Goal: Task Accomplishment & Management: Use online tool/utility

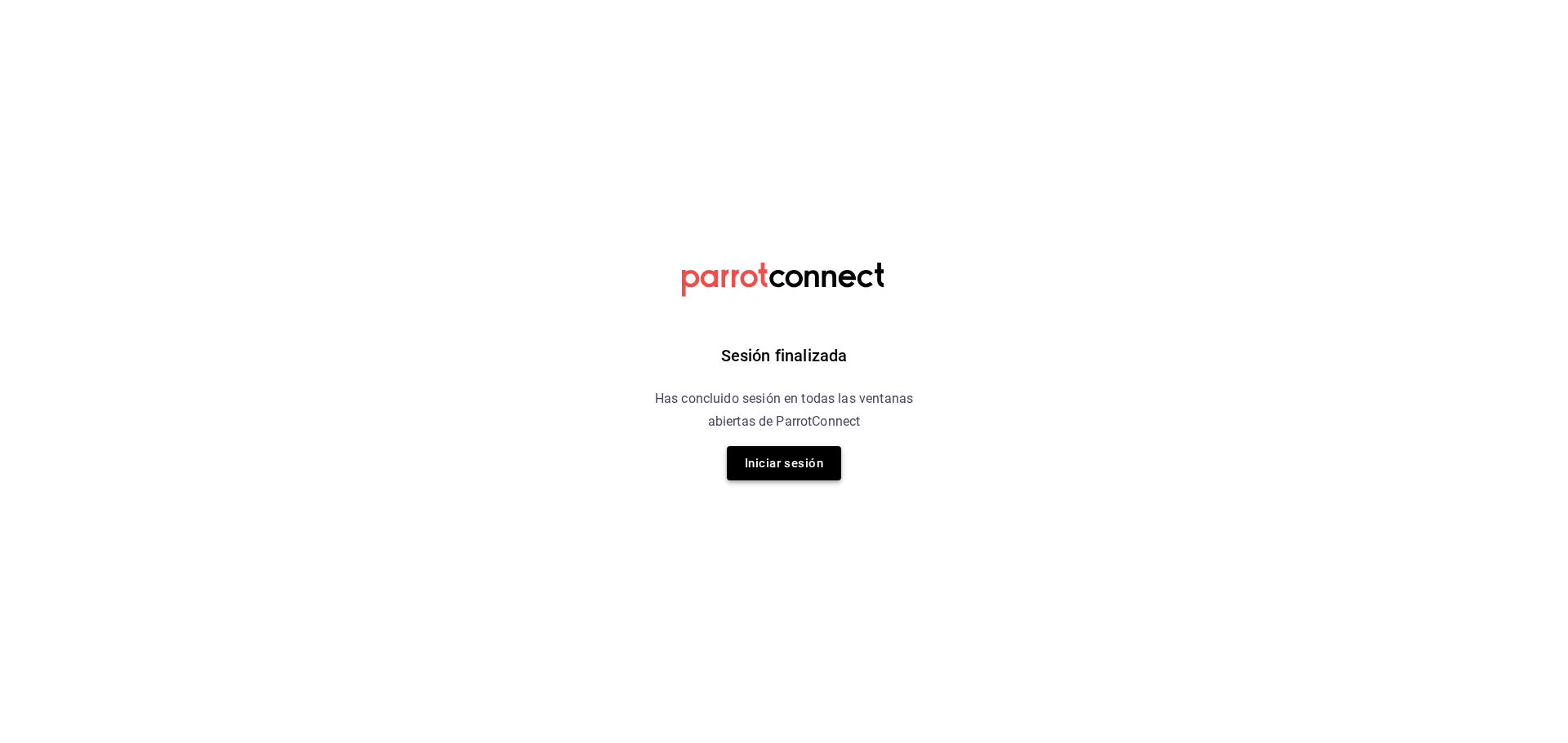
click at [806, 464] on button "Iniciar sesión" at bounding box center [784, 463] width 115 height 34
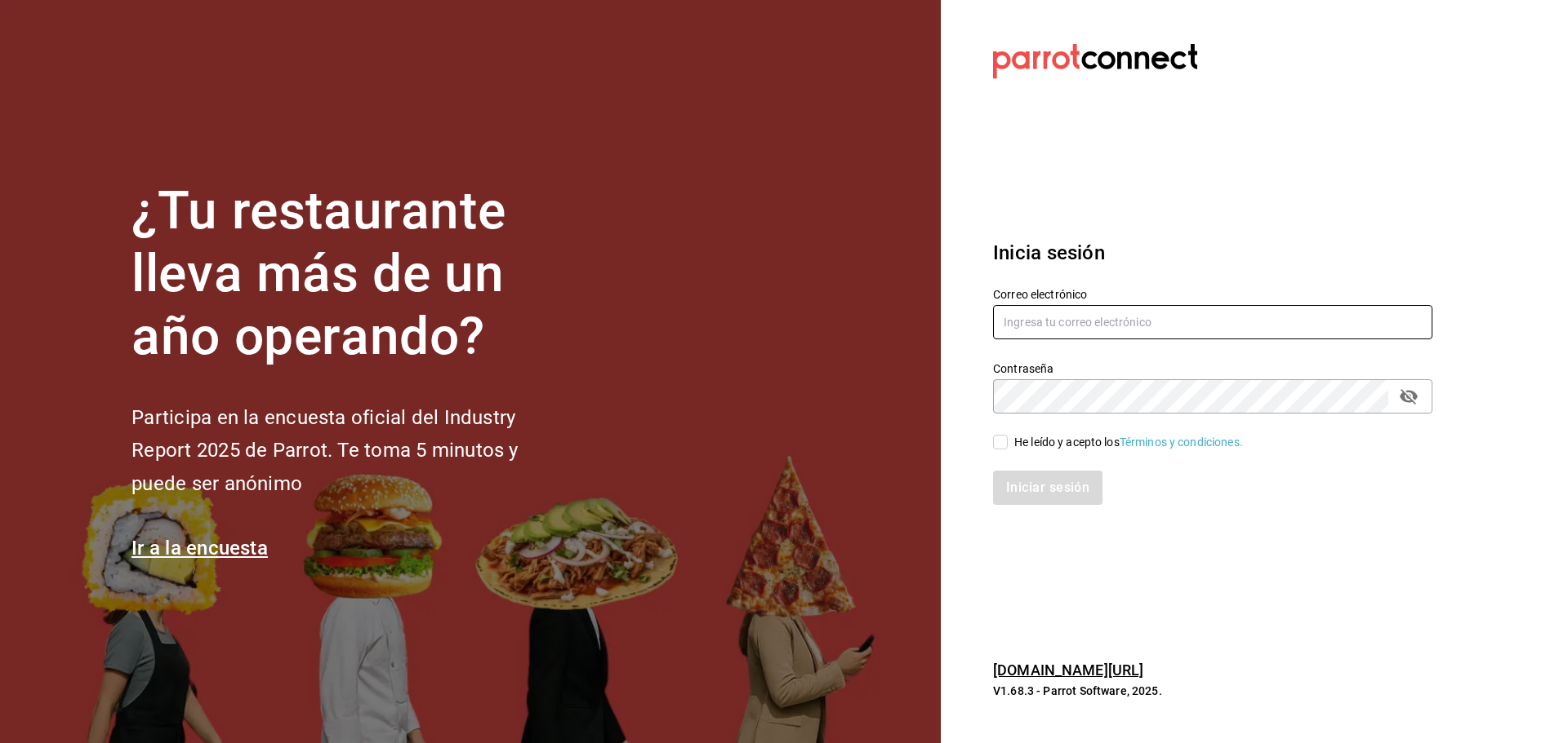
type input "[PERSON_NAME][EMAIL_ADDRESS][PERSON_NAME][DOMAIN_NAME]"
click at [1007, 442] on input "He leído y acepto los Términos y condiciones." at bounding box center [1000, 442] width 15 height 15
checkbox input "true"
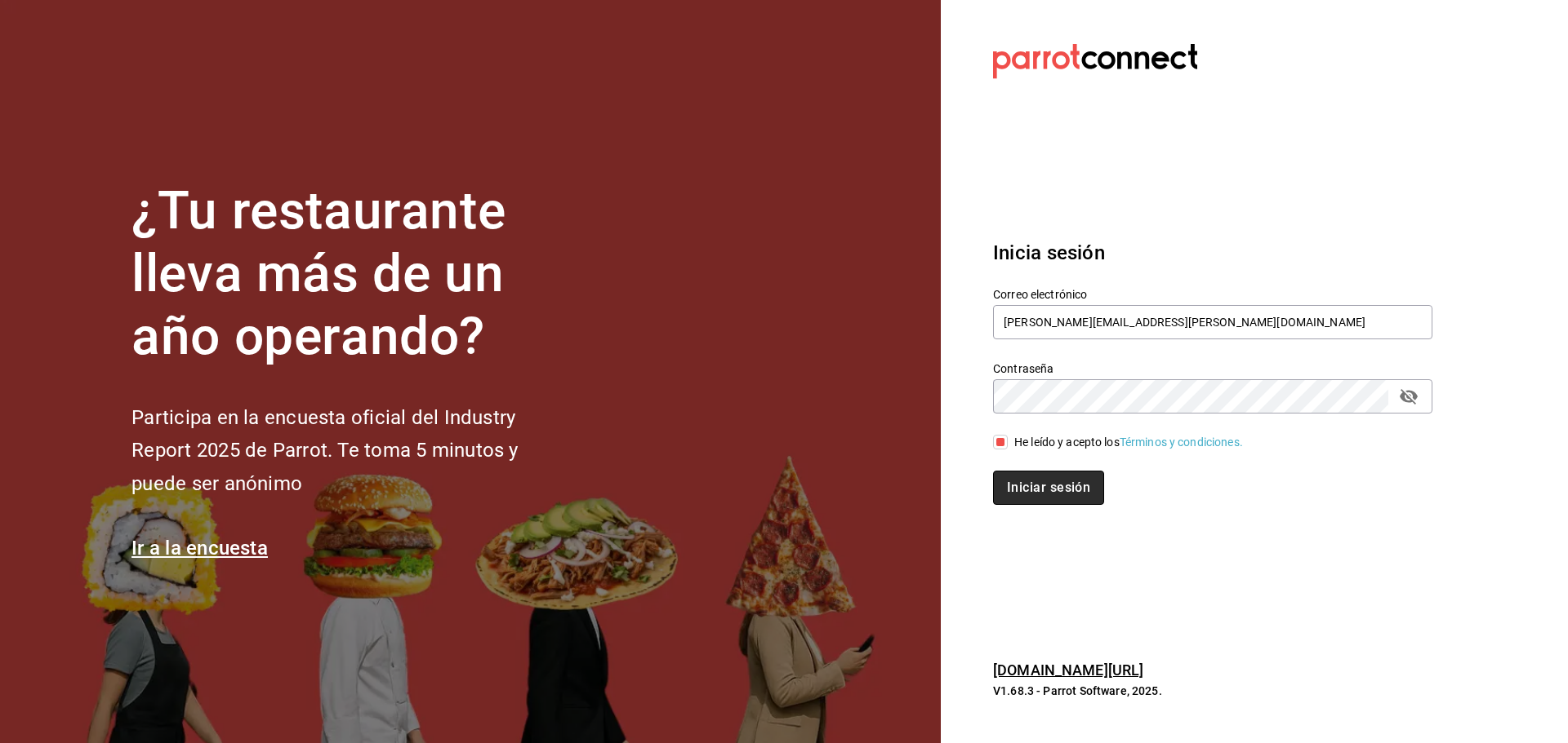
click at [1013, 481] on button "Iniciar sesión" at bounding box center [1049, 487] width 111 height 34
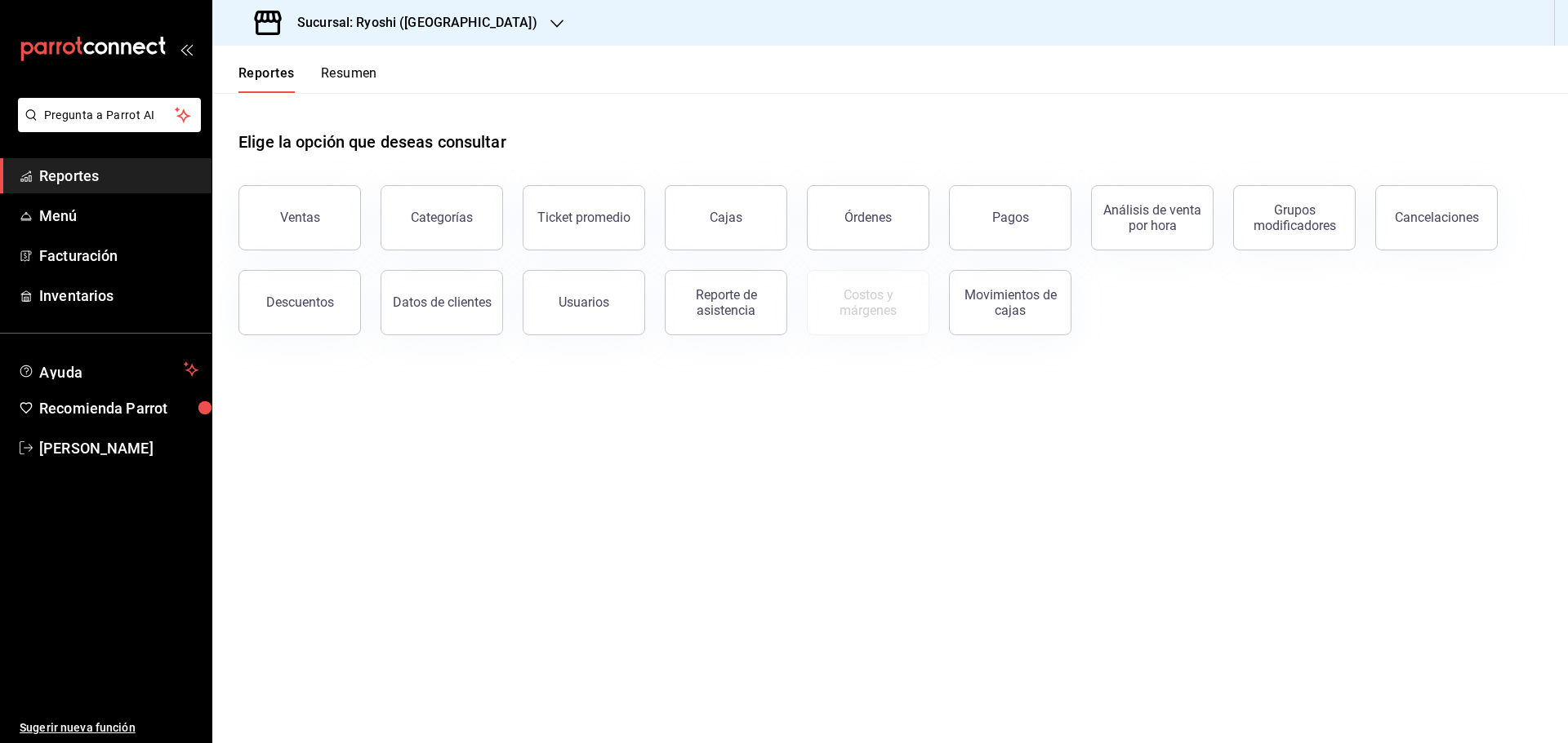
click at [111, 184] on span "Reportes" at bounding box center [118, 175] width 160 height 22
click at [437, 29] on h3 "Sucursal: Ryoshi (Cancun)" at bounding box center [410, 23] width 253 height 19
click at [289, 100] on span "Mochomos (Cancun)" at bounding box center [317, 107] width 182 height 17
click at [310, 205] on button "Ventas" at bounding box center [299, 218] width 123 height 65
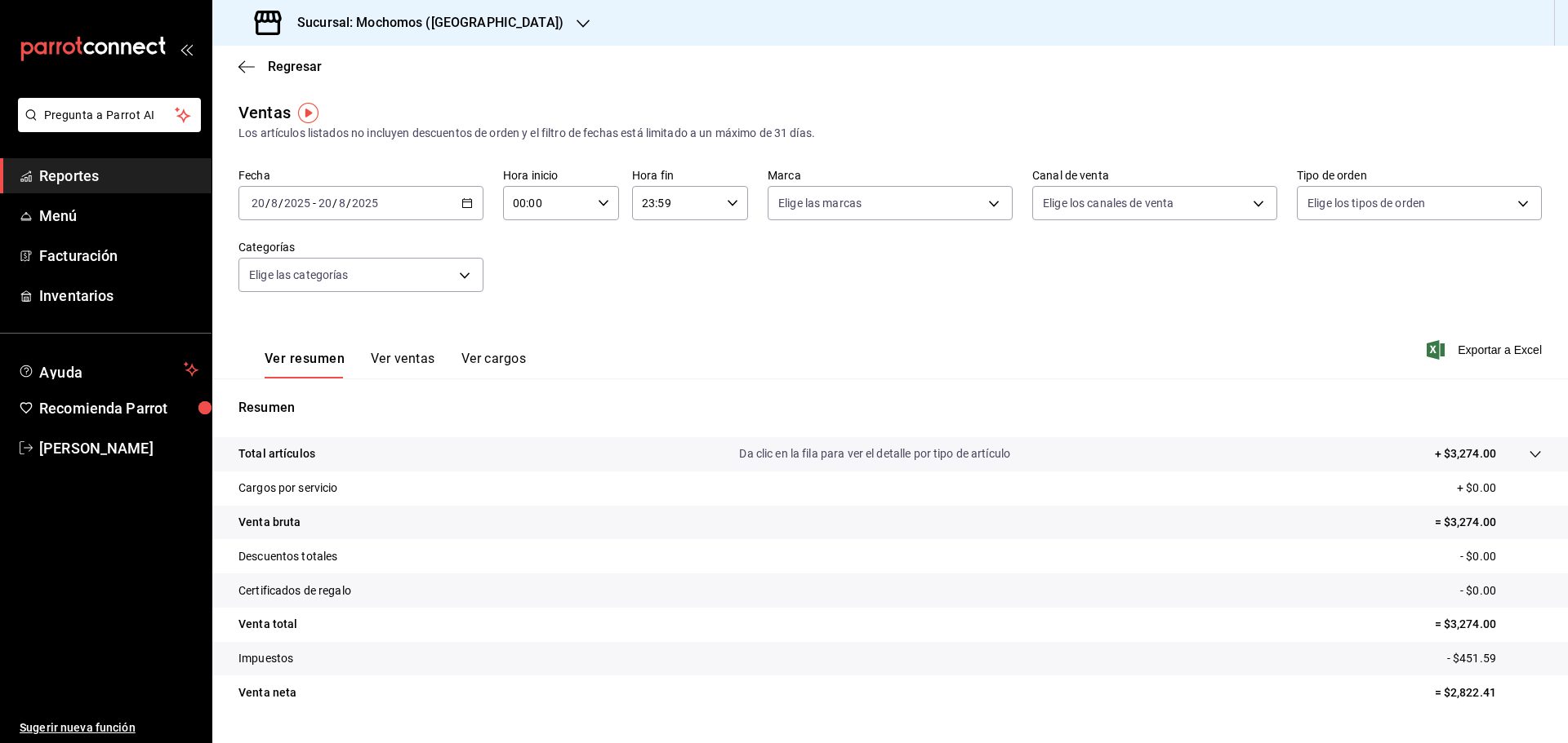
click at [412, 356] on button "Ver ventas" at bounding box center [402, 364] width 64 height 27
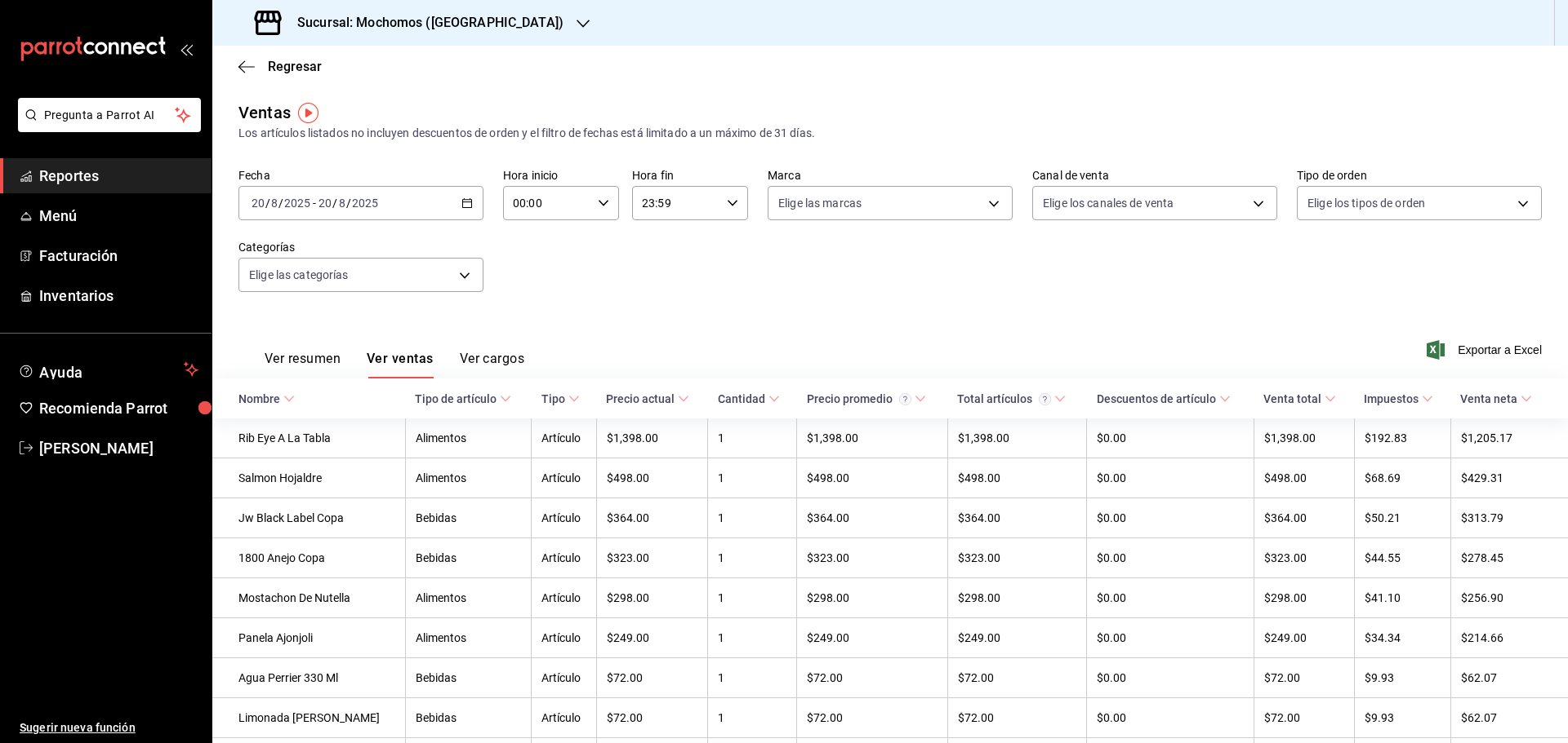
click at [524, 358] on button "Ver cargos" at bounding box center [492, 364] width 65 height 27
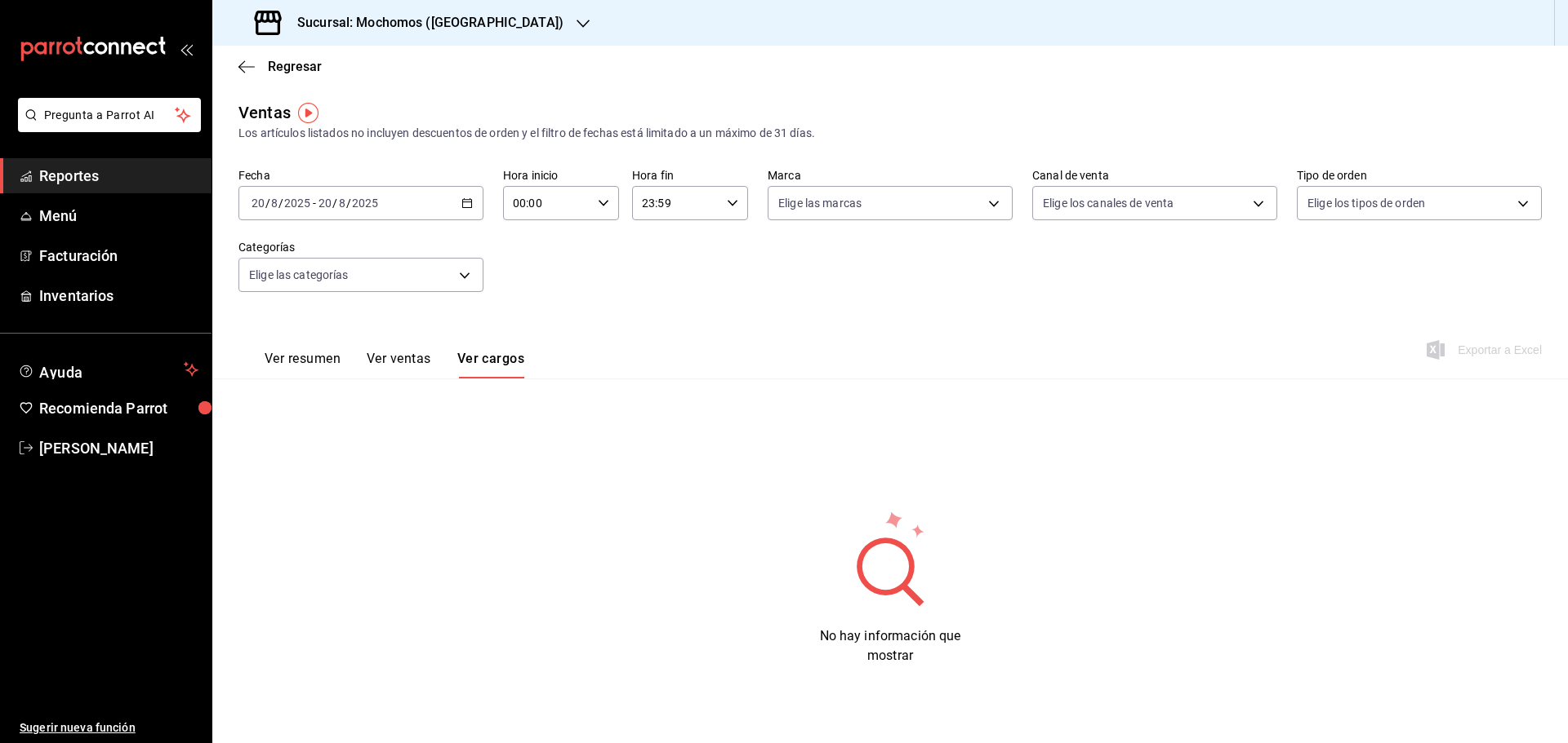
click at [86, 175] on span "Reportes" at bounding box center [118, 175] width 160 height 22
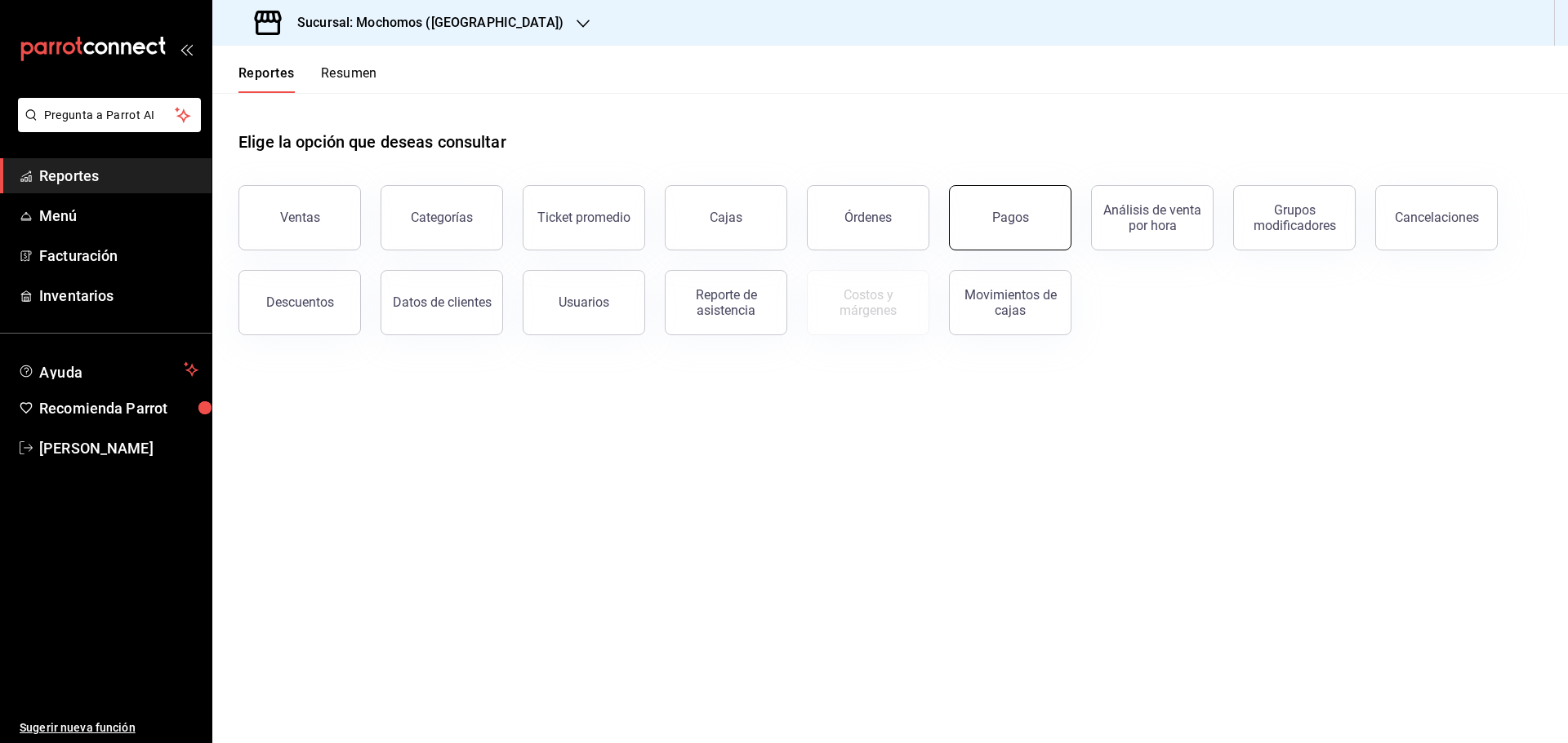
click at [972, 215] on button "Pagos" at bounding box center [1010, 218] width 123 height 65
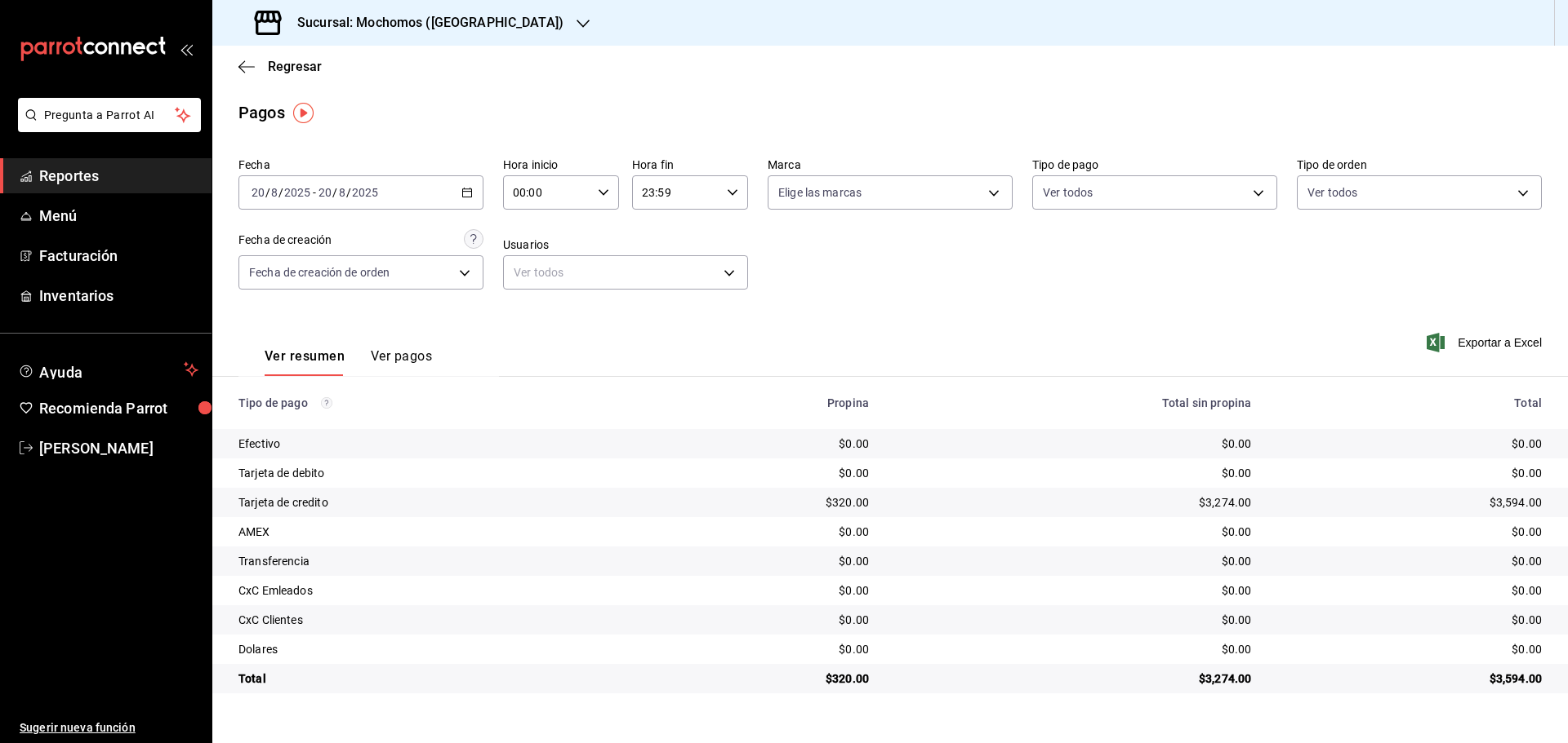
click at [577, 22] on icon "button" at bounding box center [583, 23] width 13 height 13
click at [402, 63] on div "Ryoshi (Cancun)" at bounding box center [335, 70] width 219 height 17
click at [237, 63] on div "Regresar" at bounding box center [890, 66] width 1355 height 41
click at [469, 190] on icon "button" at bounding box center [467, 192] width 11 height 11
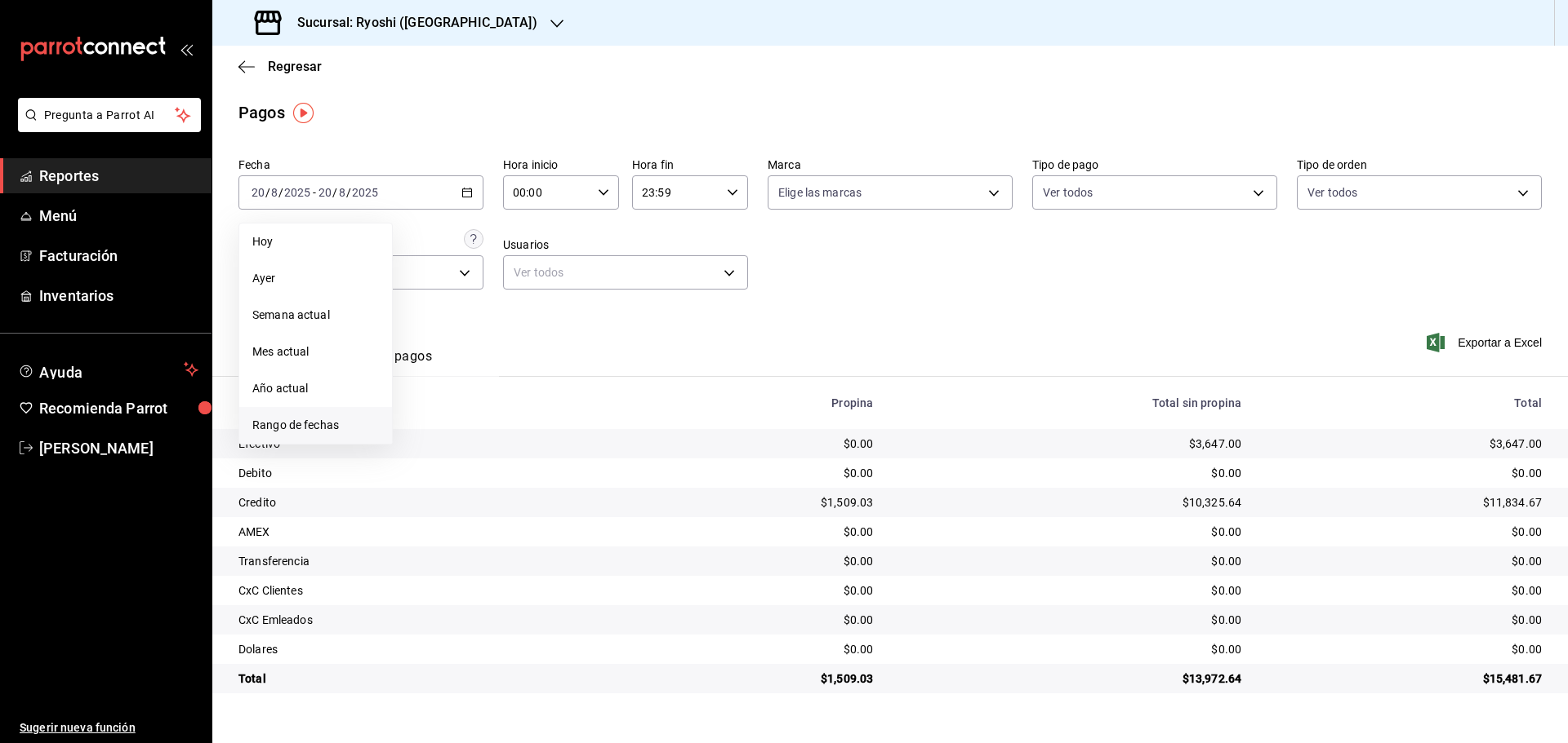
click at [325, 424] on span "Rango de fechas" at bounding box center [316, 425] width 127 height 17
click at [446, 415] on button "19" at bounding box center [455, 408] width 28 height 29
click at [481, 411] on abbr "20" at bounding box center [484, 408] width 11 height 11
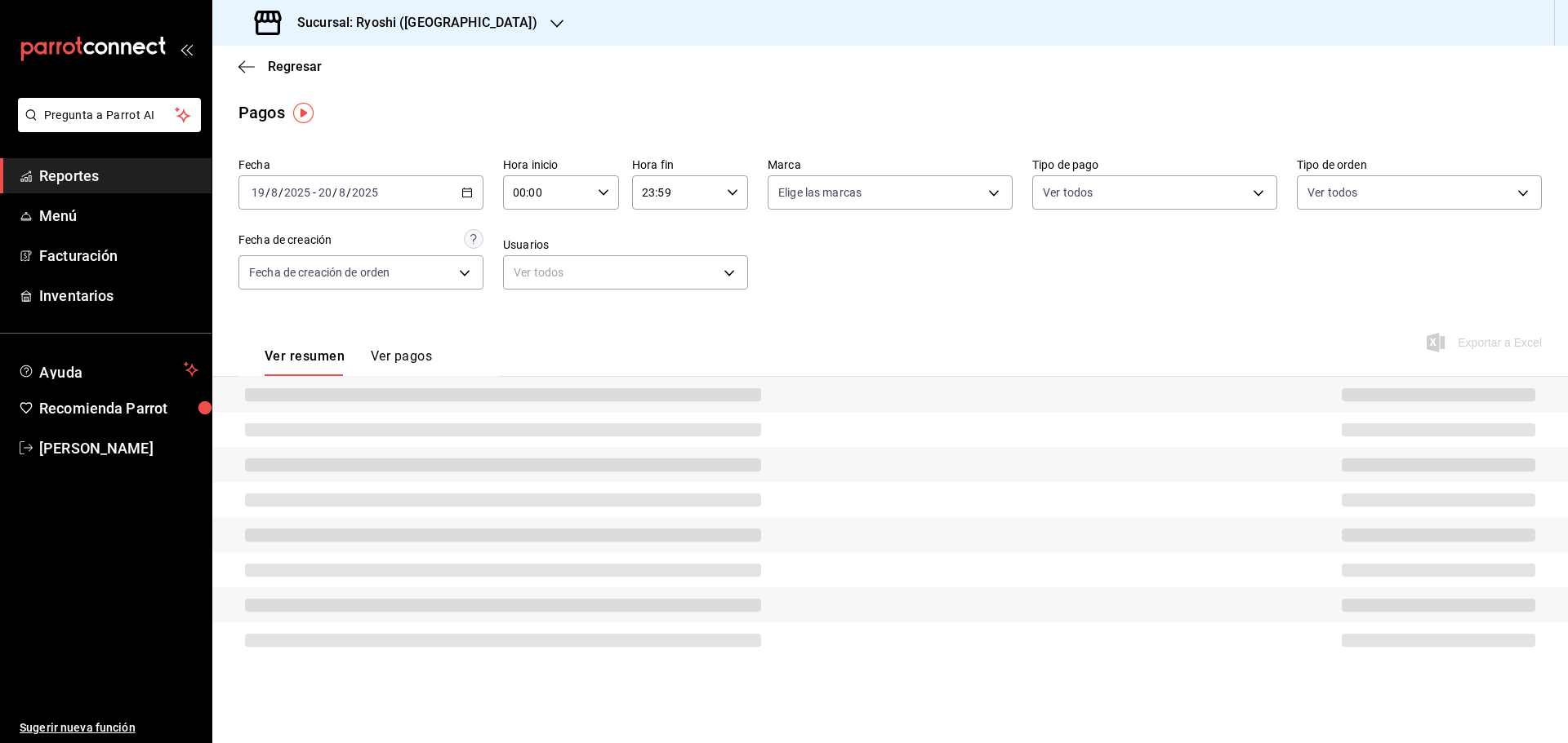
click at [609, 179] on div "00:00 Hora inicio" at bounding box center [560, 192] width 116 height 34
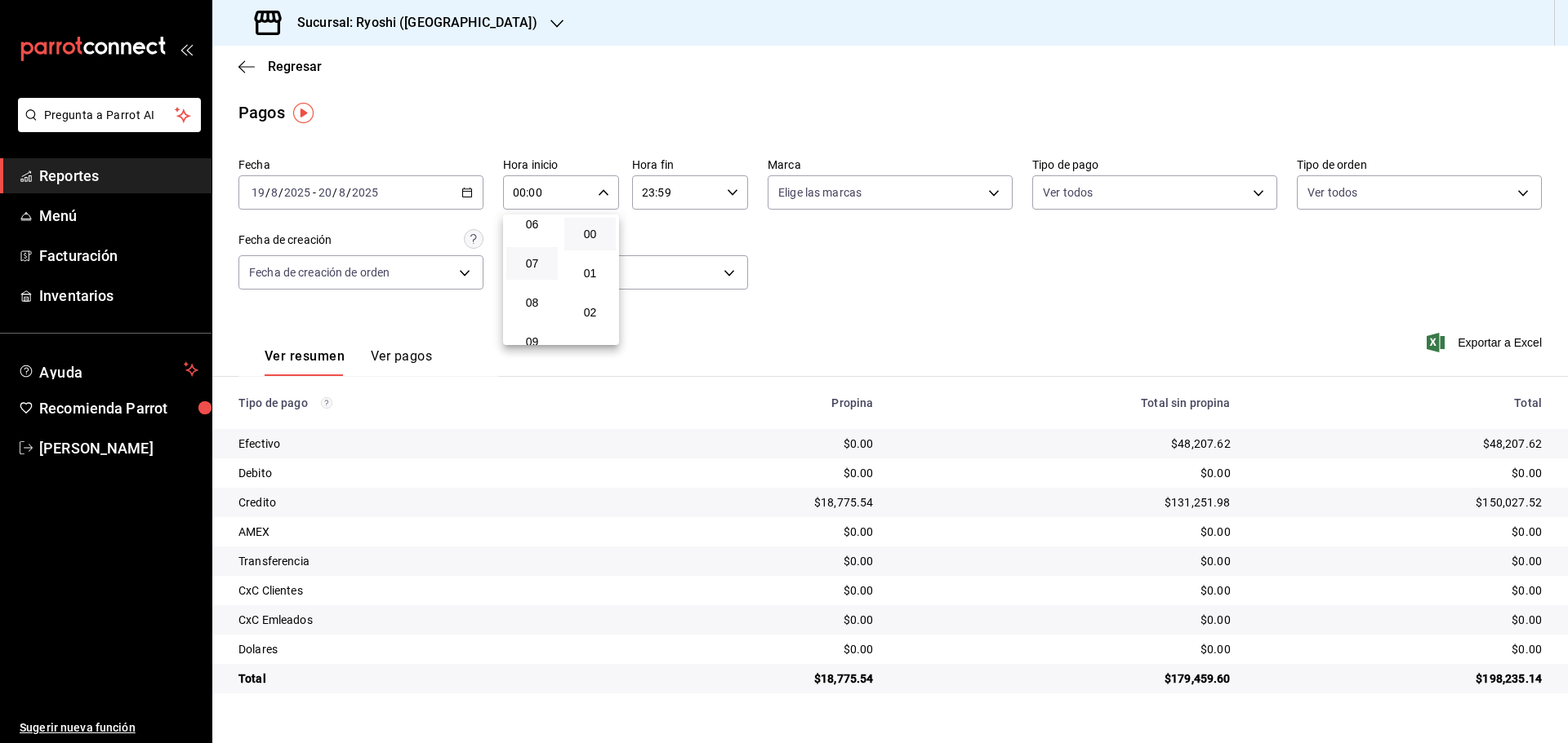
scroll to position [163, 0]
click at [533, 269] on span "05" at bounding box center [532, 266] width 32 height 13
type input "05:00"
click at [732, 192] on div at bounding box center [784, 371] width 1568 height 743
click at [732, 192] on icon "button" at bounding box center [732, 192] width 11 height 11
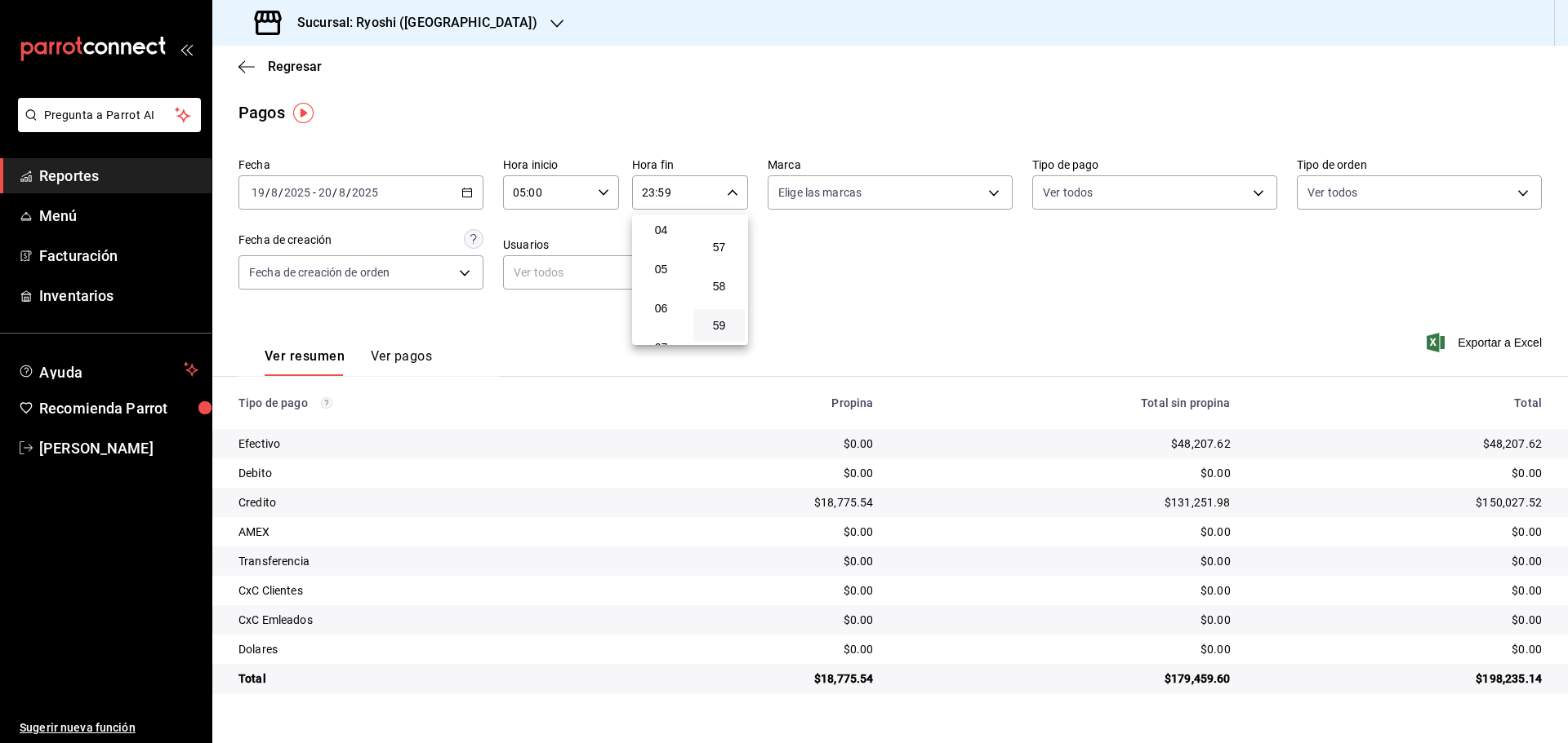
scroll to position [163, 0]
click at [666, 269] on span "05" at bounding box center [661, 266] width 32 height 13
type input "05:59"
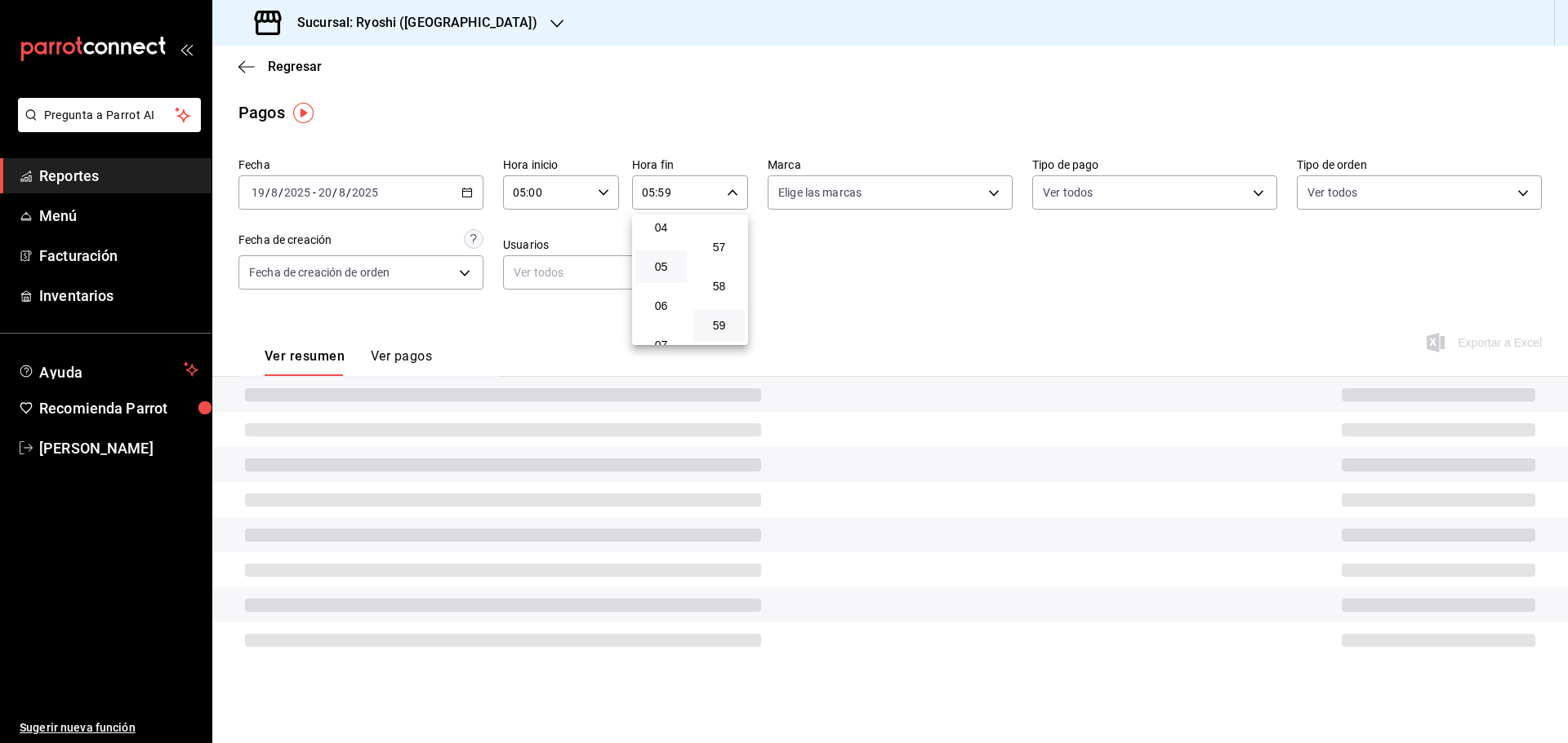
click at [986, 336] on div at bounding box center [784, 371] width 1568 height 743
